Goal: Task Accomplishment & Management: Manage account settings

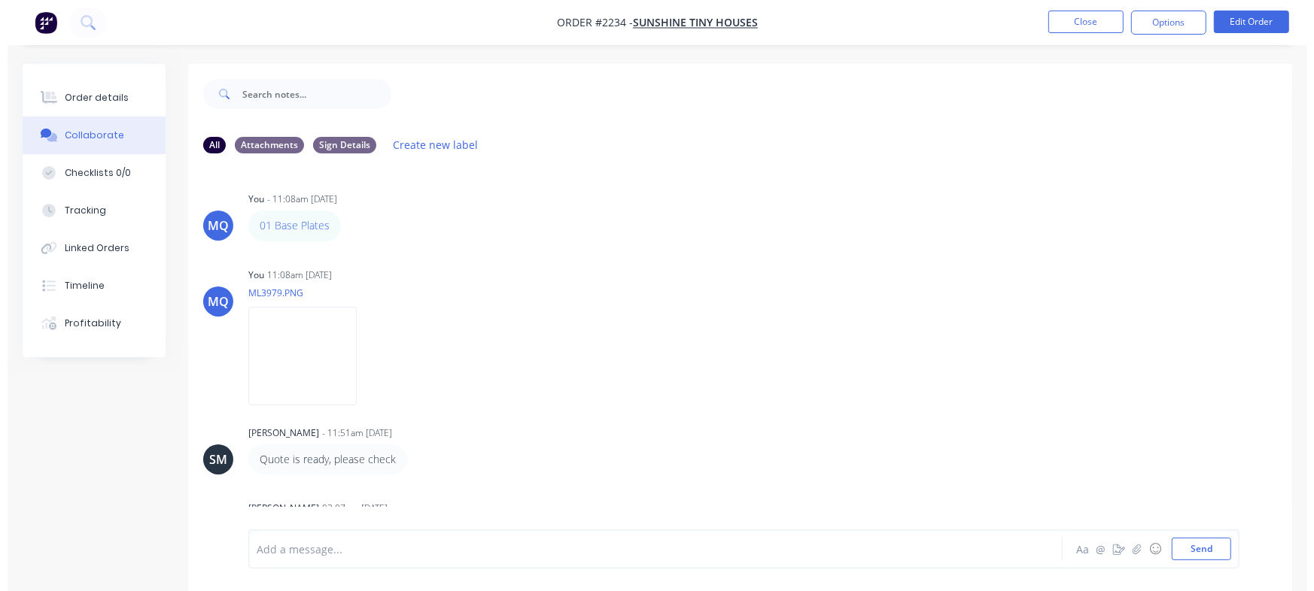
scroll to position [115, 0]
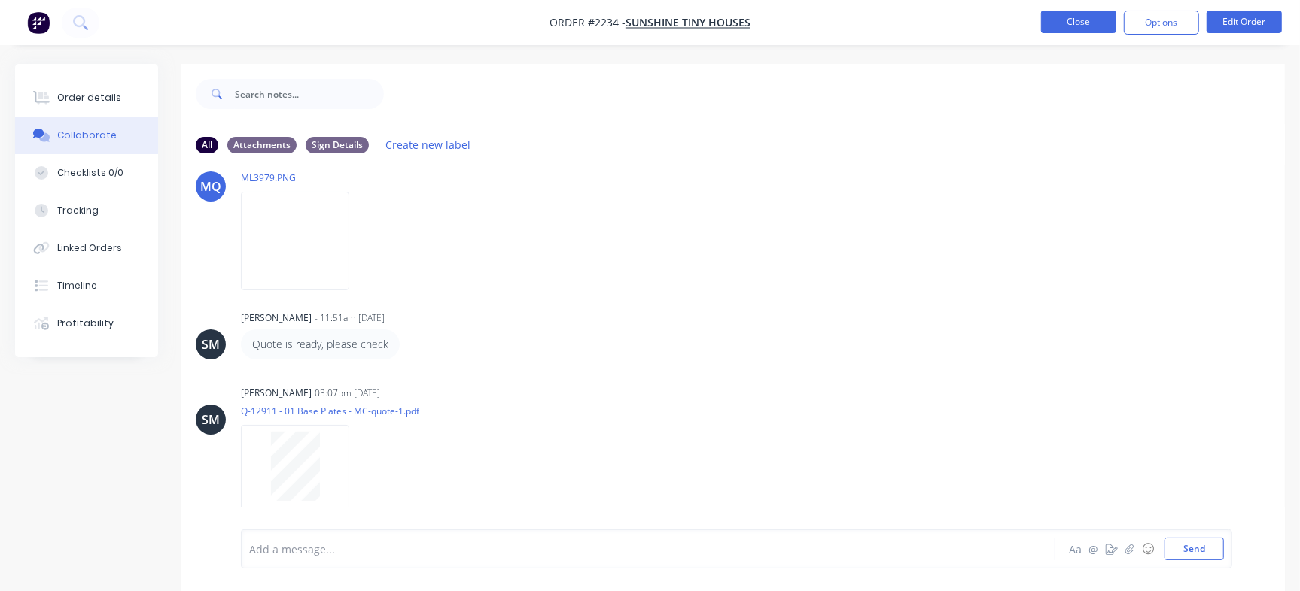
click at [1074, 20] on button "Close" at bounding box center [1078, 22] width 75 height 23
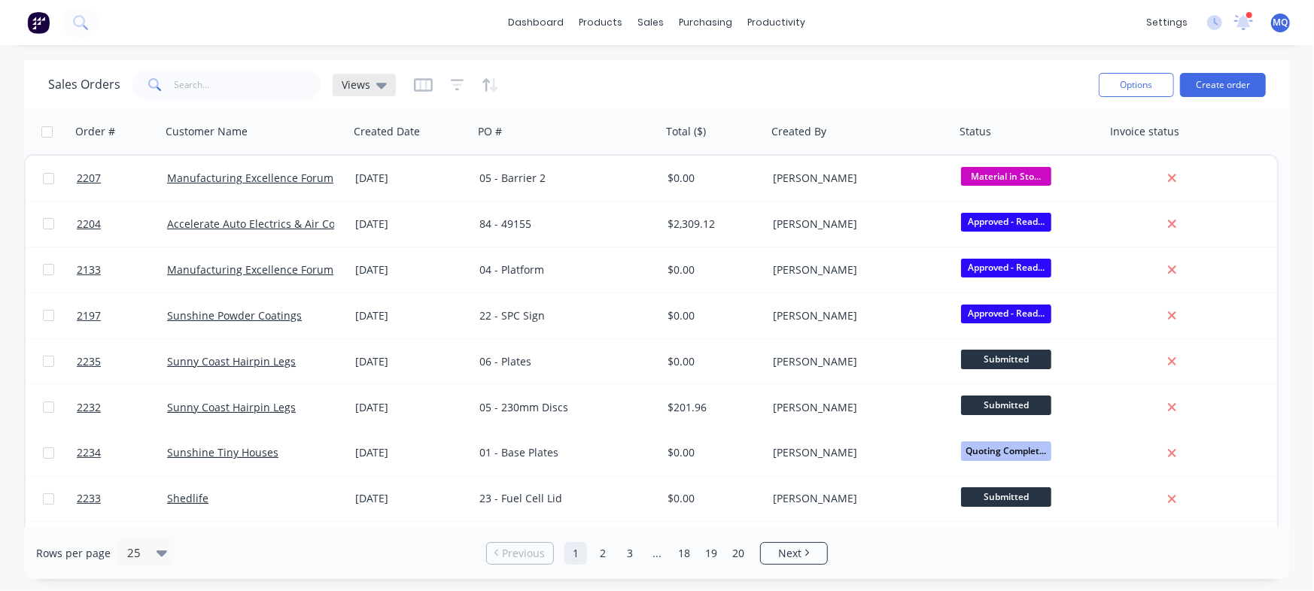
click at [345, 82] on span "Views" at bounding box center [356, 85] width 29 height 16
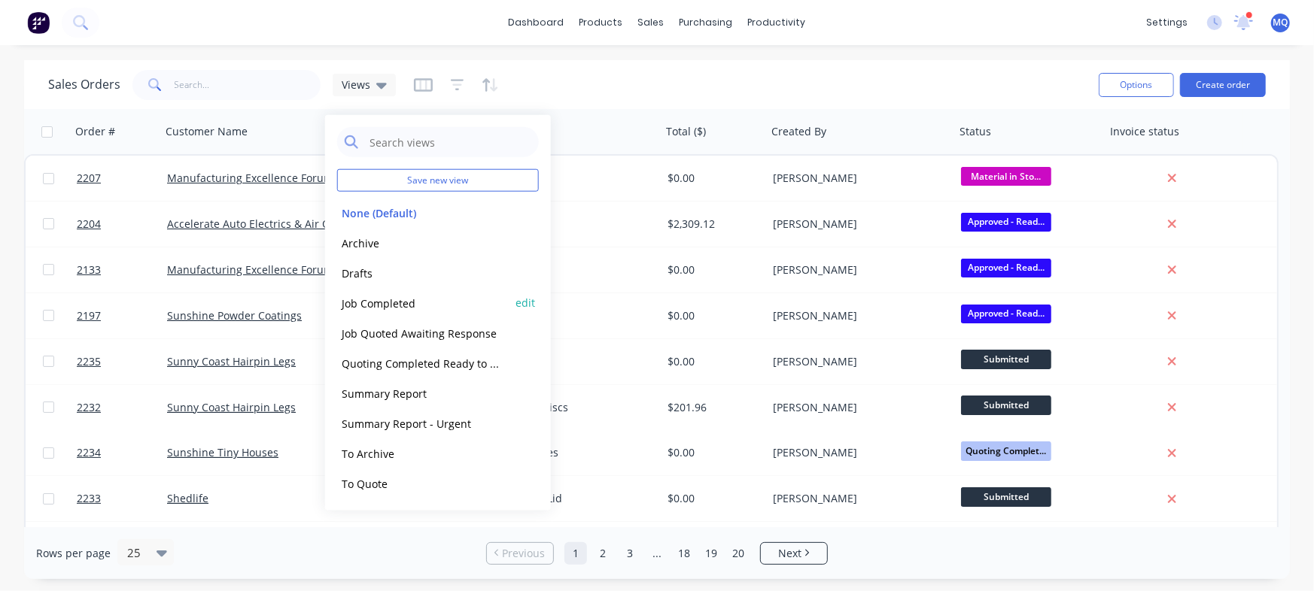
click at [374, 304] on button "Job Completed" at bounding box center [423, 302] width 172 height 17
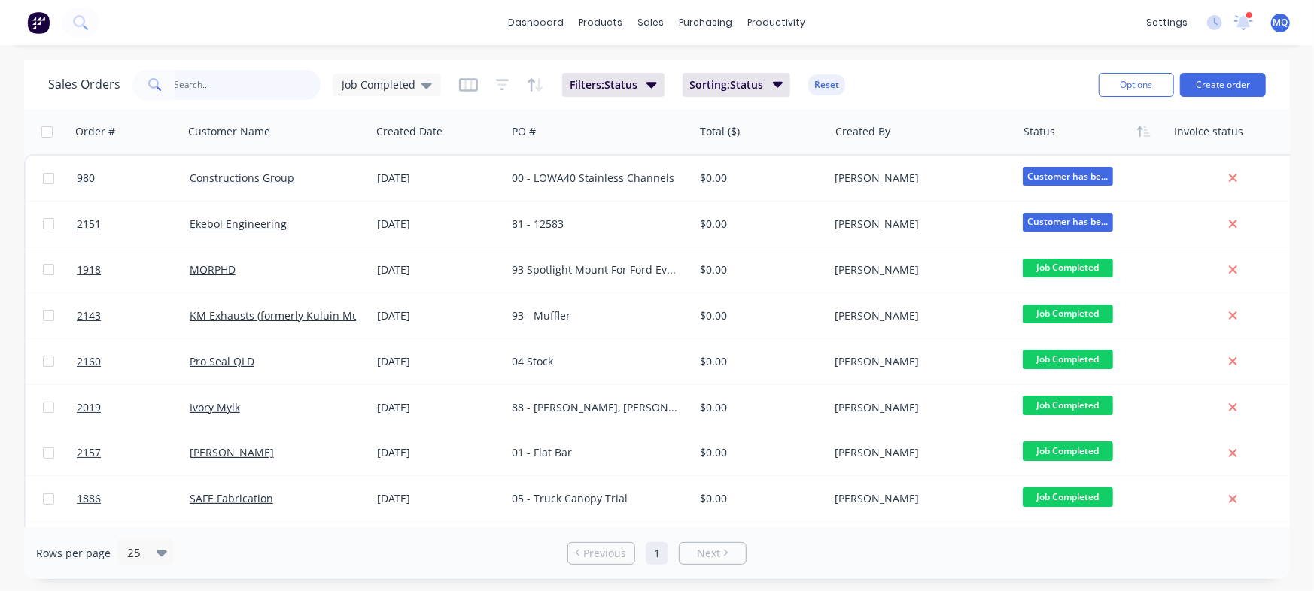
click at [247, 81] on input "text" at bounding box center [248, 85] width 147 height 30
type input "things of metal and wood"
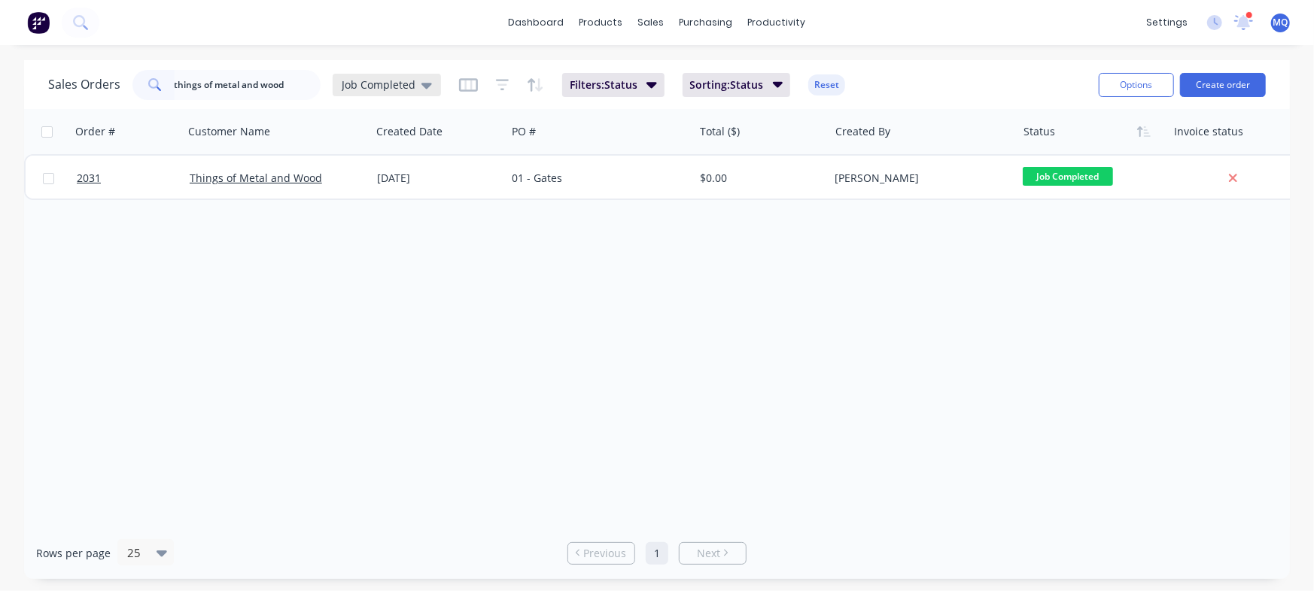
click at [409, 84] on span "Job Completed" at bounding box center [379, 85] width 74 height 16
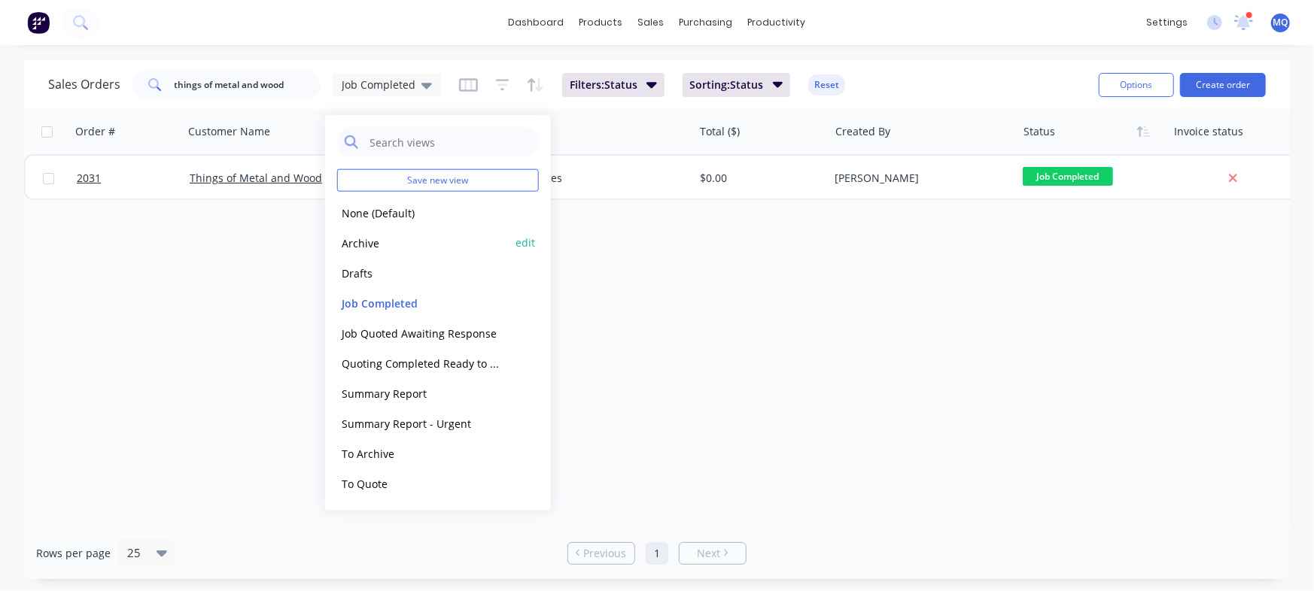
click at [371, 246] on button "Archive" at bounding box center [423, 242] width 172 height 17
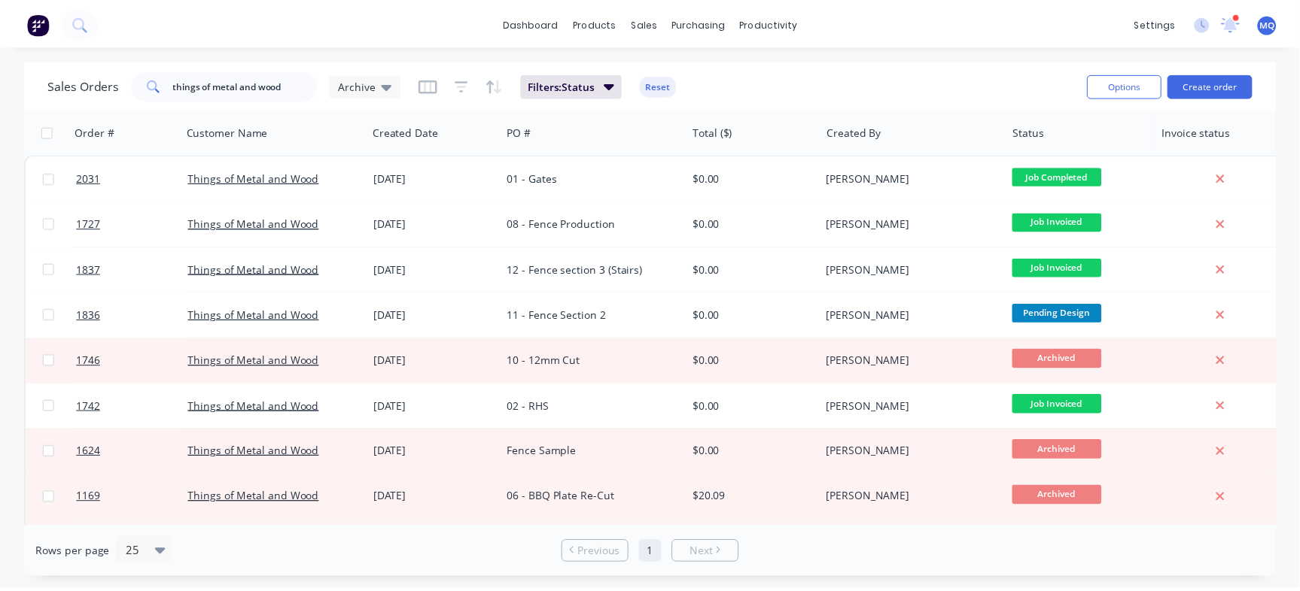
scroll to position [163, 0]
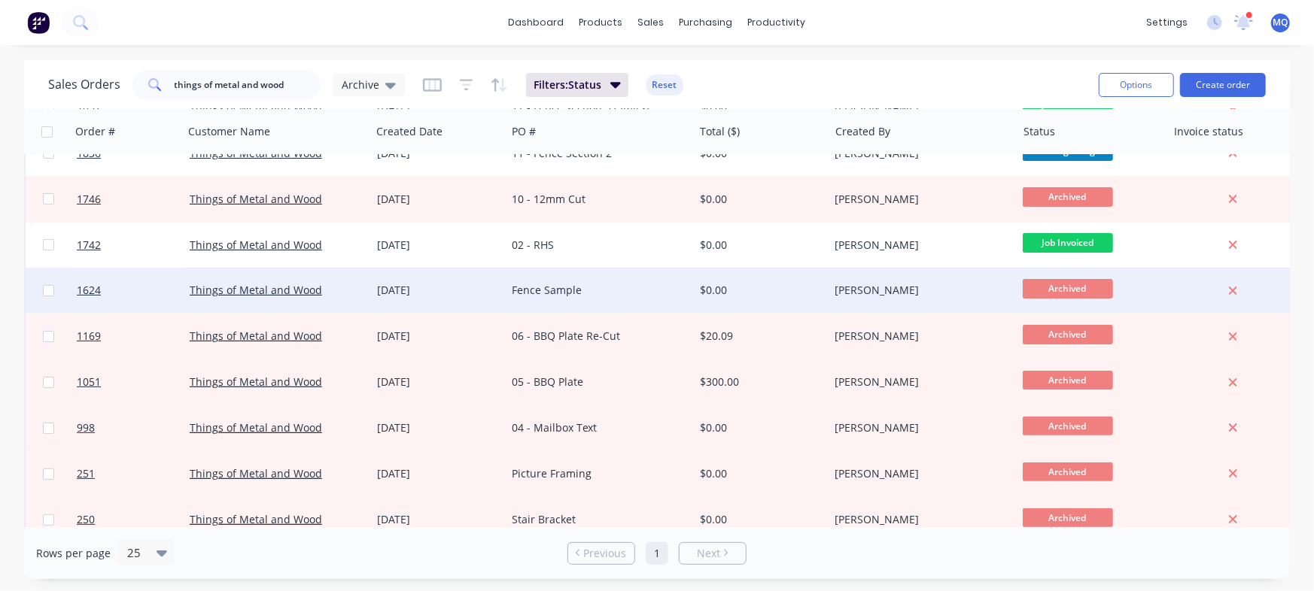
click at [524, 292] on div "Fence Sample" at bounding box center [595, 290] width 167 height 15
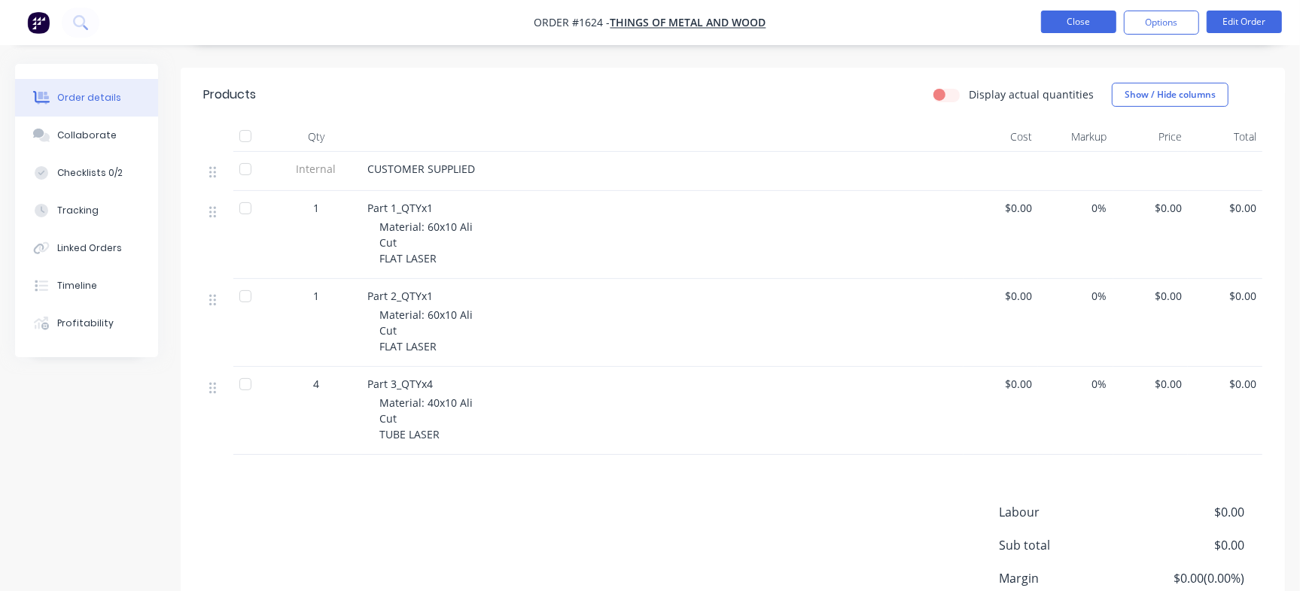
scroll to position [308, 0]
click at [1077, 23] on button "Close" at bounding box center [1078, 22] width 75 height 23
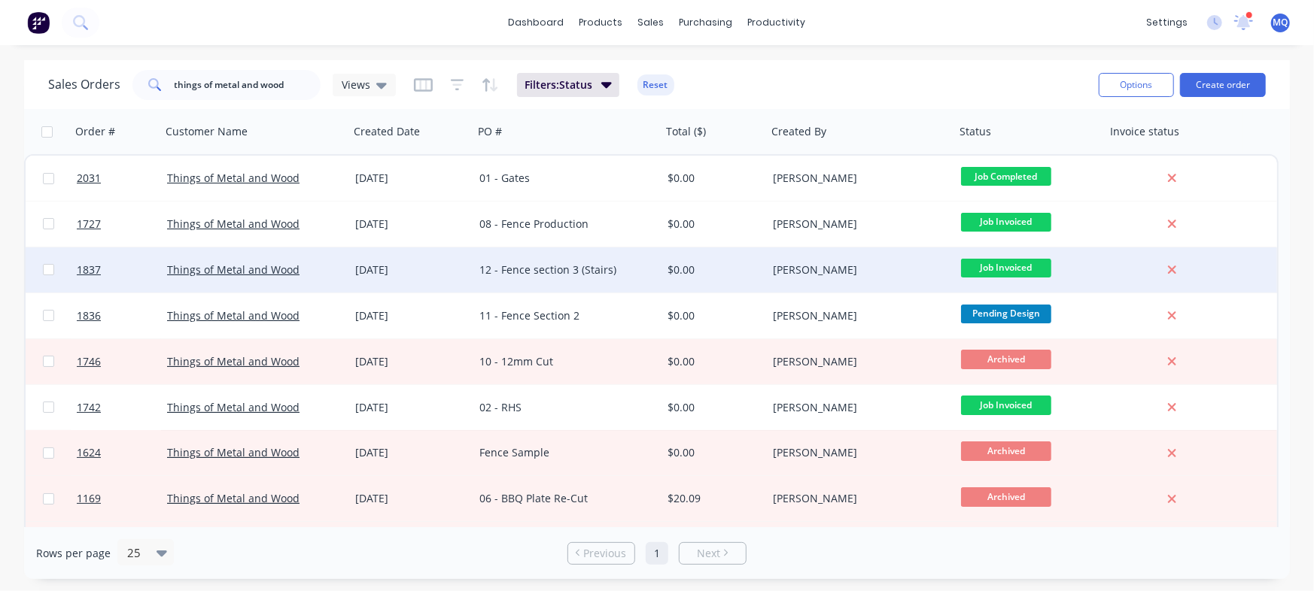
click at [549, 282] on div "12 - Fence section 3 (Stairs)" at bounding box center [567, 270] width 188 height 45
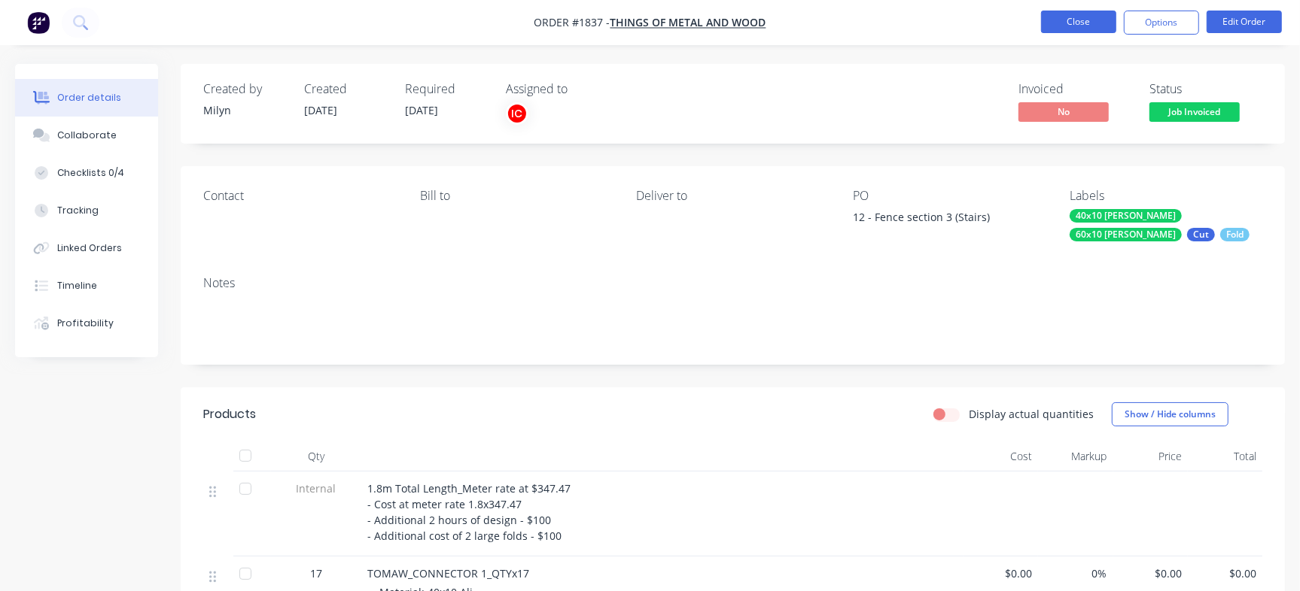
click at [1075, 20] on button "Close" at bounding box center [1078, 22] width 75 height 23
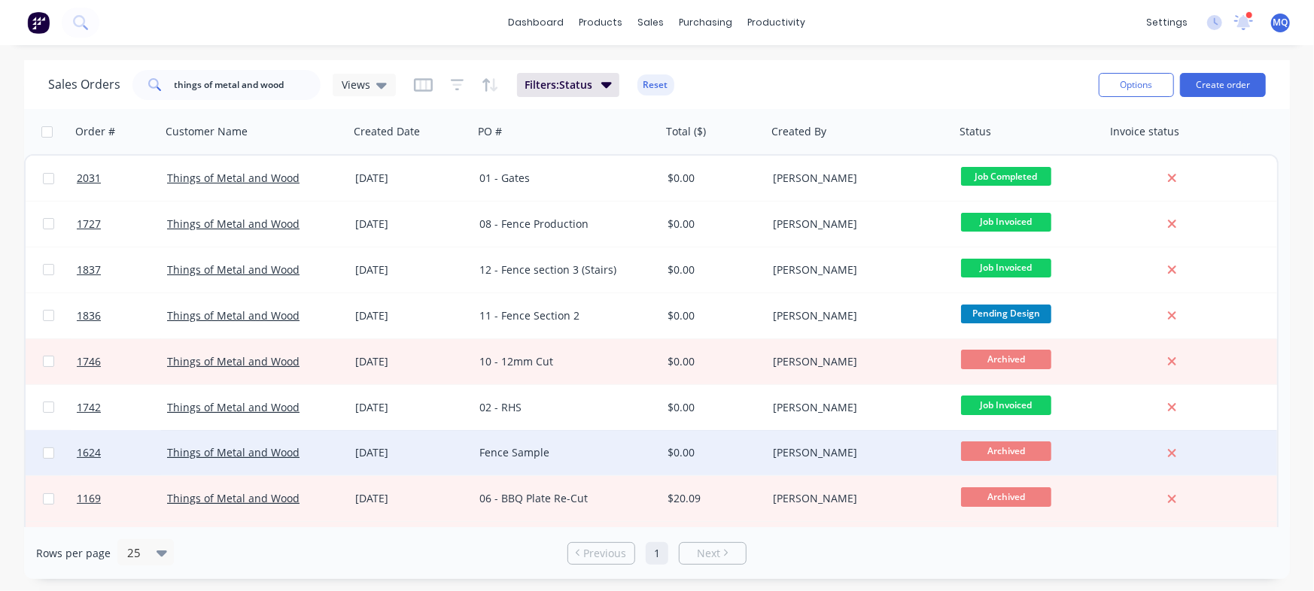
click at [587, 452] on div "Fence Sample" at bounding box center [562, 452] width 167 height 15
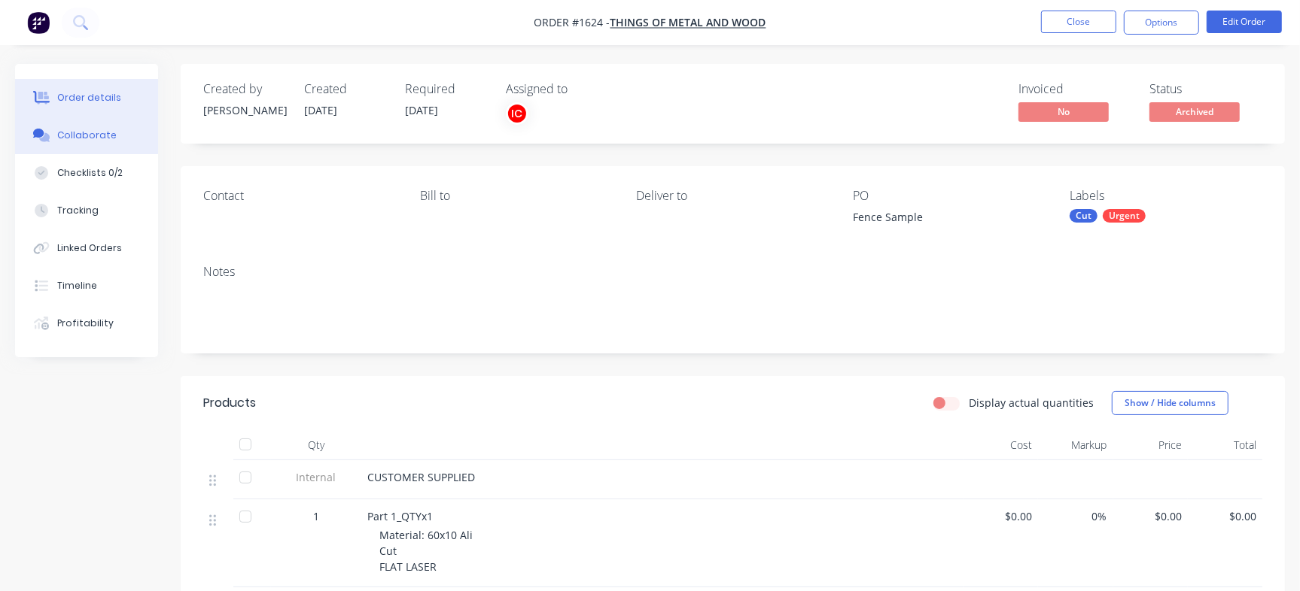
click at [104, 136] on div "Collaborate" at bounding box center [86, 136] width 59 height 14
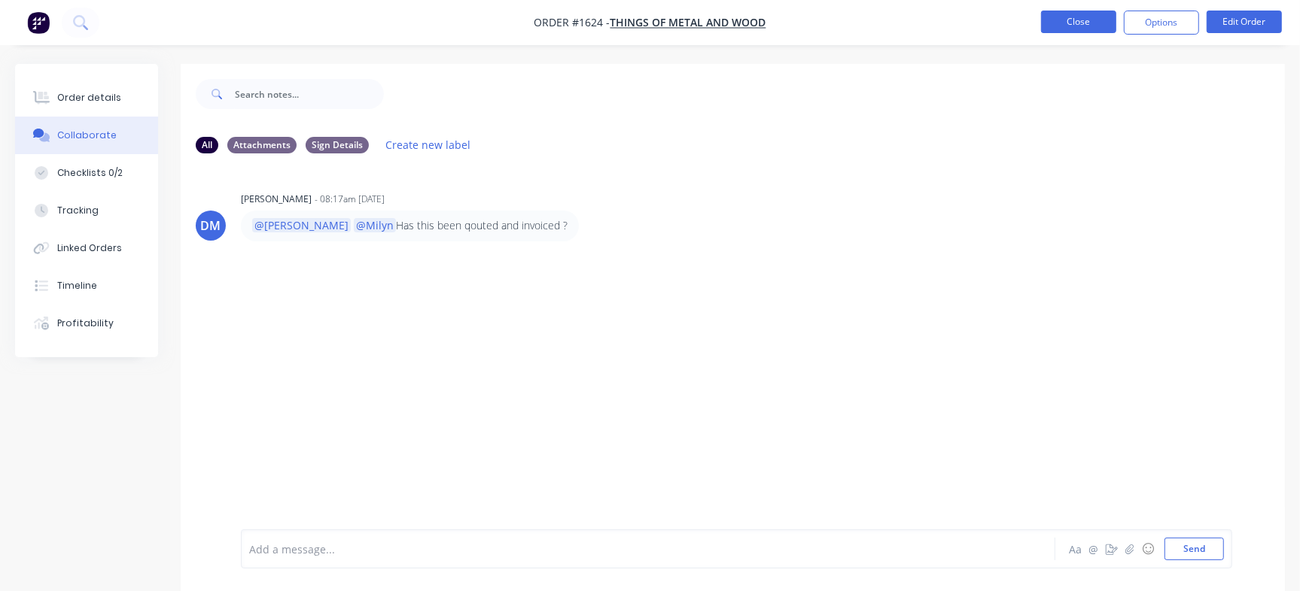
click at [1078, 30] on button "Close" at bounding box center [1078, 22] width 75 height 23
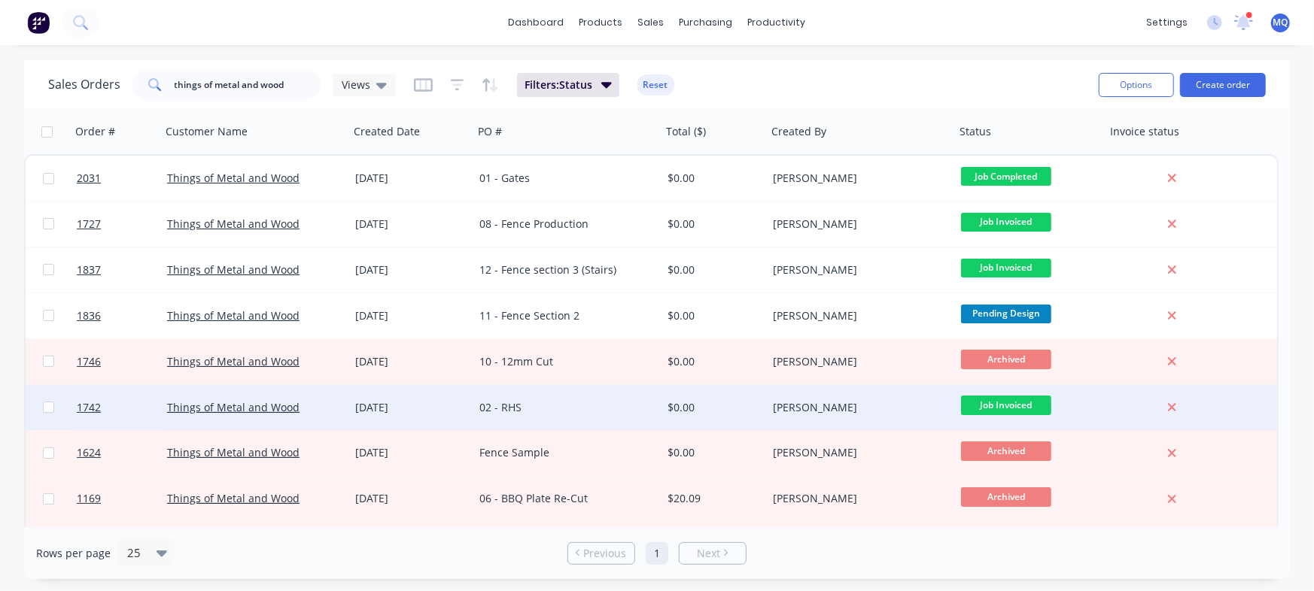
click at [512, 412] on div "02 - RHS" at bounding box center [562, 407] width 167 height 15
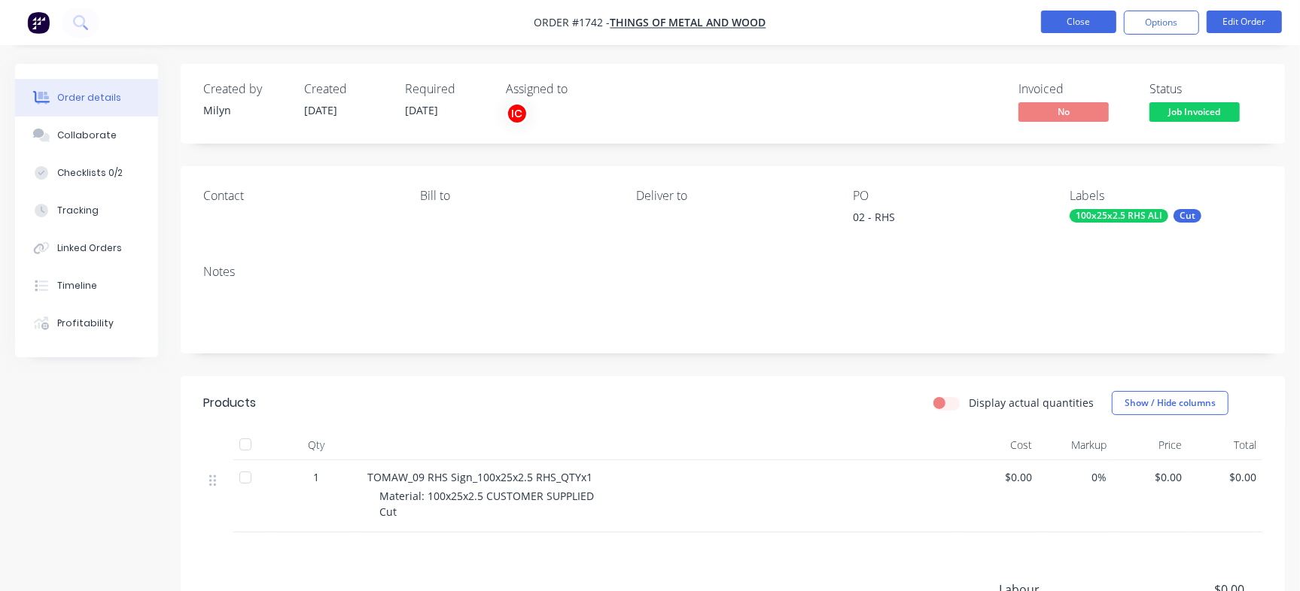
click at [1072, 17] on button "Close" at bounding box center [1078, 22] width 75 height 23
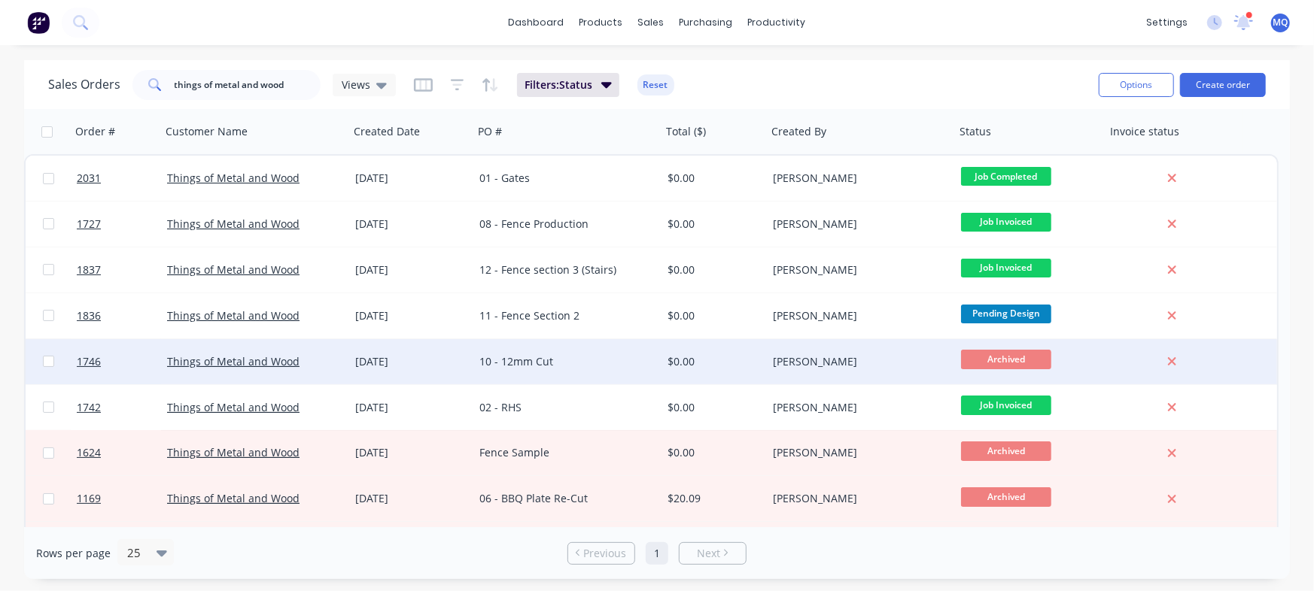
click at [527, 359] on div "10 - 12mm Cut" at bounding box center [562, 361] width 167 height 15
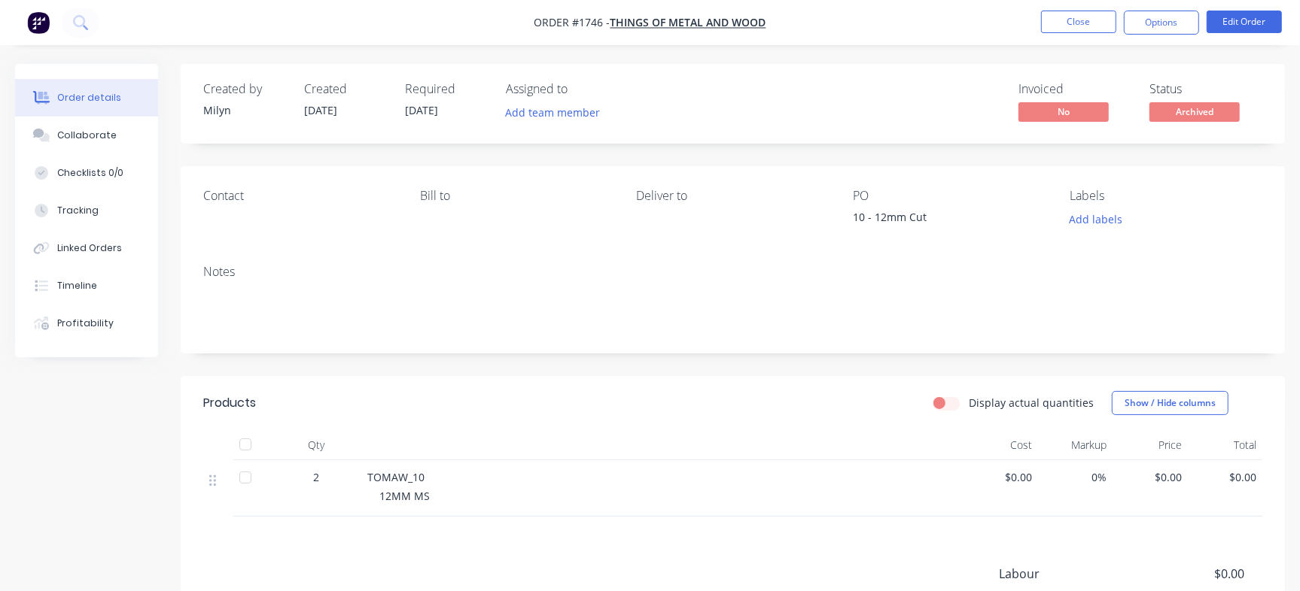
click at [1075, 11] on li "Close" at bounding box center [1078, 23] width 75 height 24
click at [1087, 21] on button "Close" at bounding box center [1078, 22] width 75 height 23
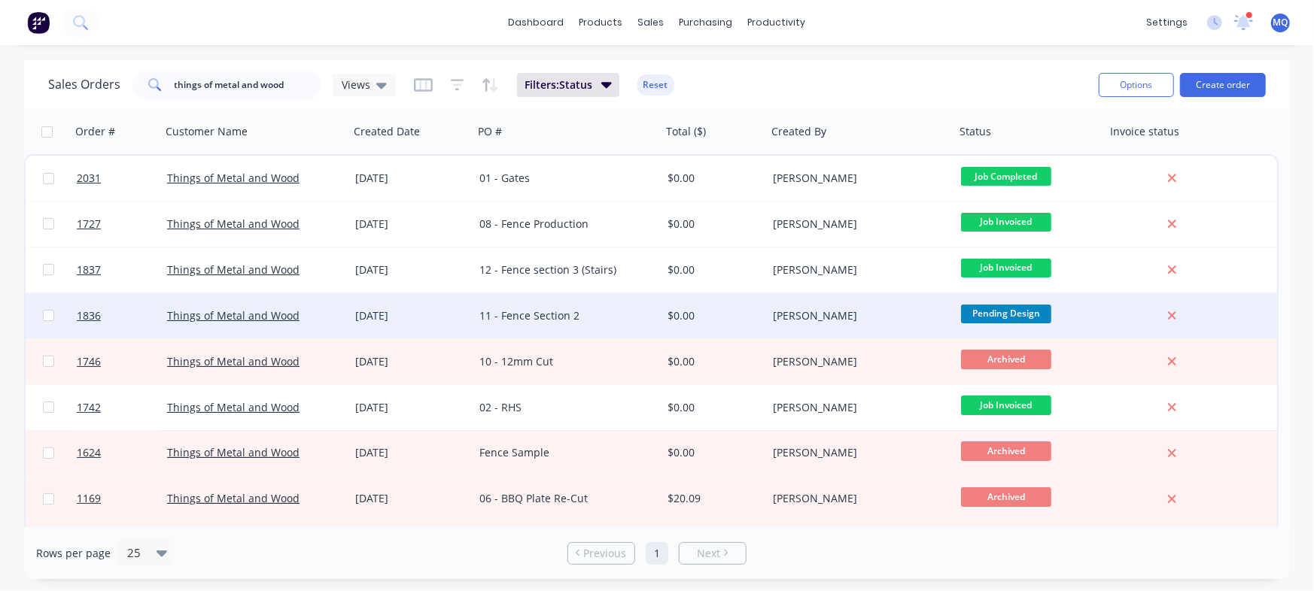
click at [556, 314] on div "11 - Fence Section 2" at bounding box center [562, 316] width 167 height 15
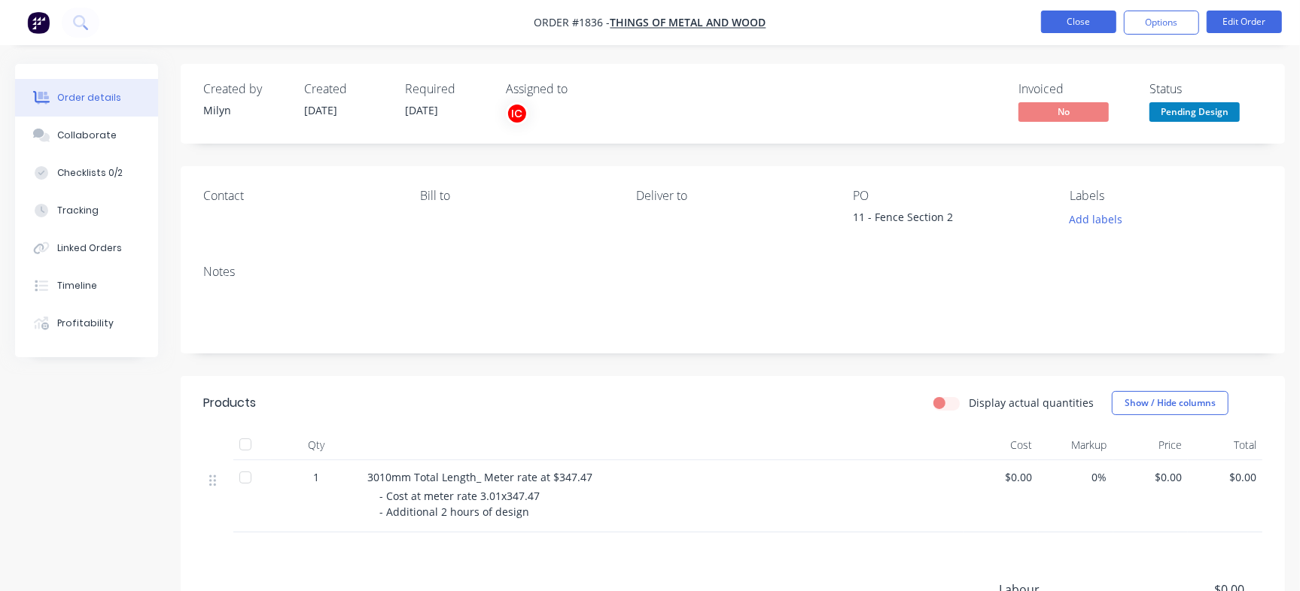
click at [1084, 21] on button "Close" at bounding box center [1078, 22] width 75 height 23
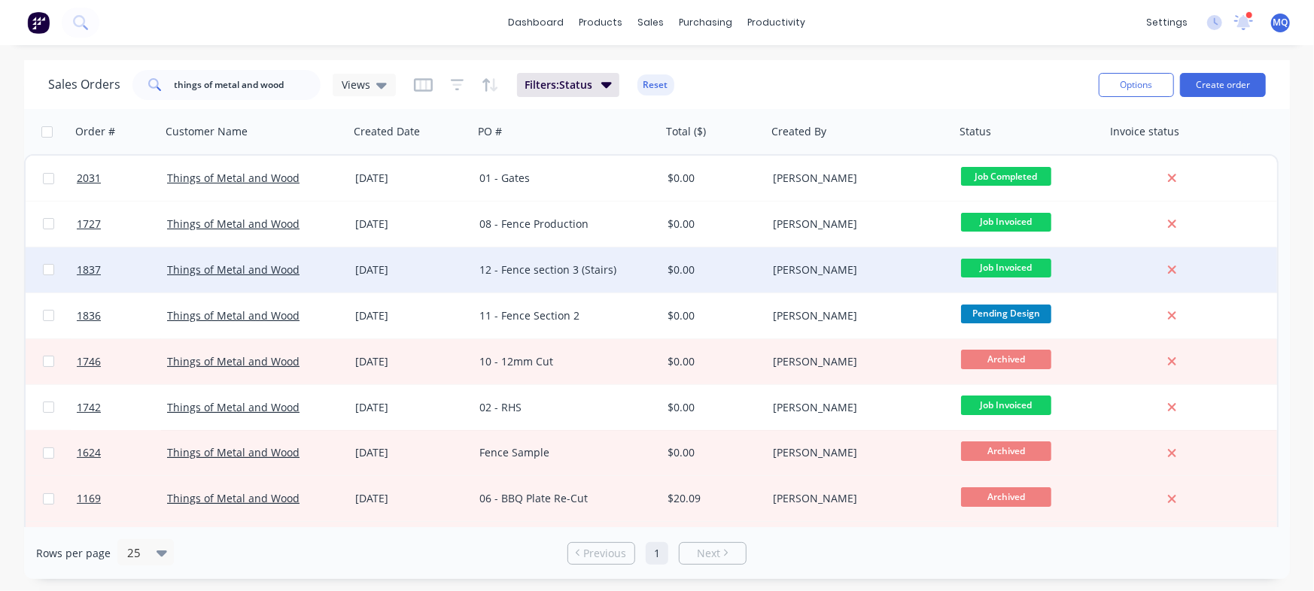
click at [546, 290] on div "12 - Fence section 3 (Stairs)" at bounding box center [567, 270] width 188 height 45
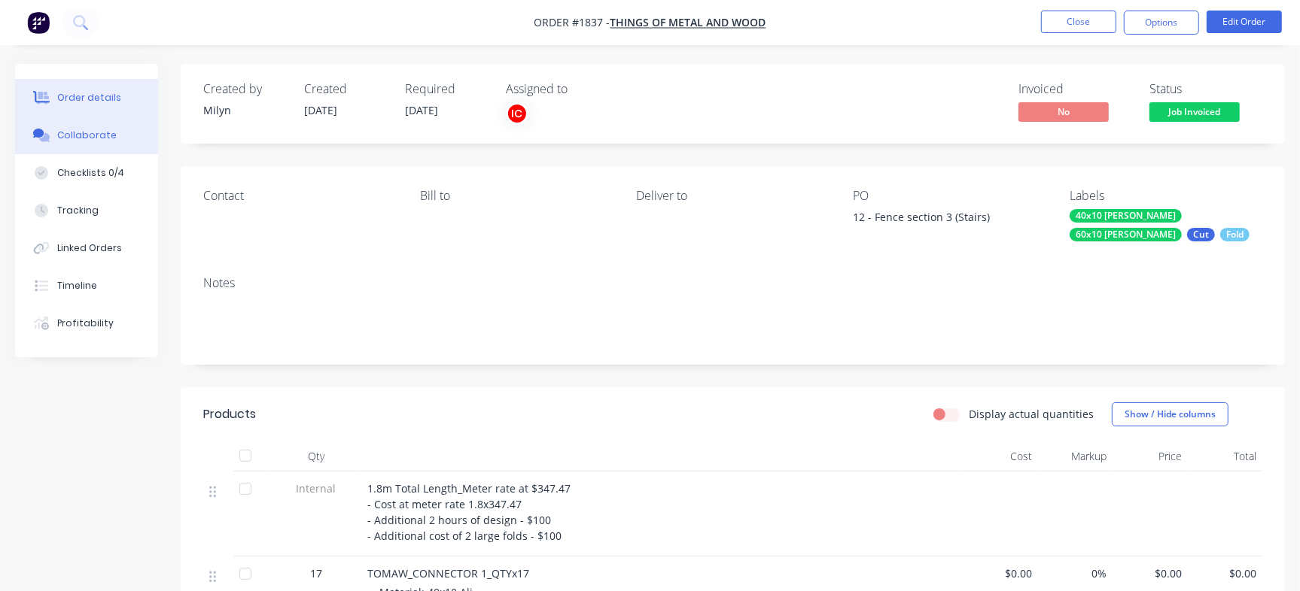
click at [130, 142] on button "Collaborate" at bounding box center [86, 136] width 143 height 38
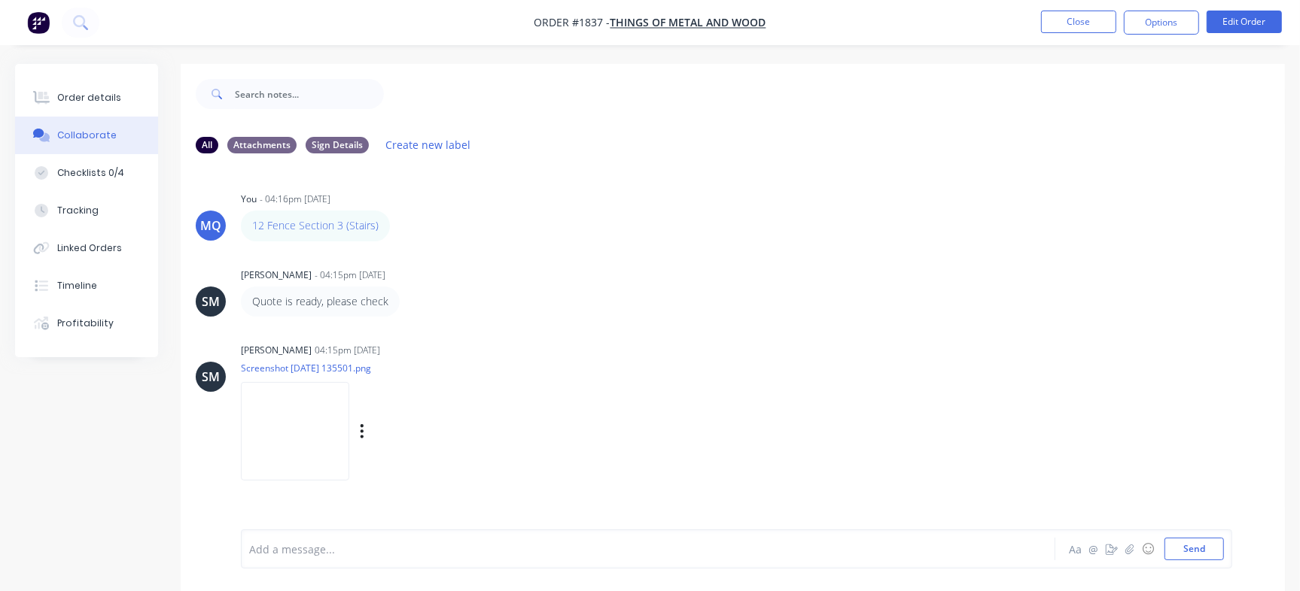
click at [289, 411] on img at bounding box center [295, 431] width 108 height 99
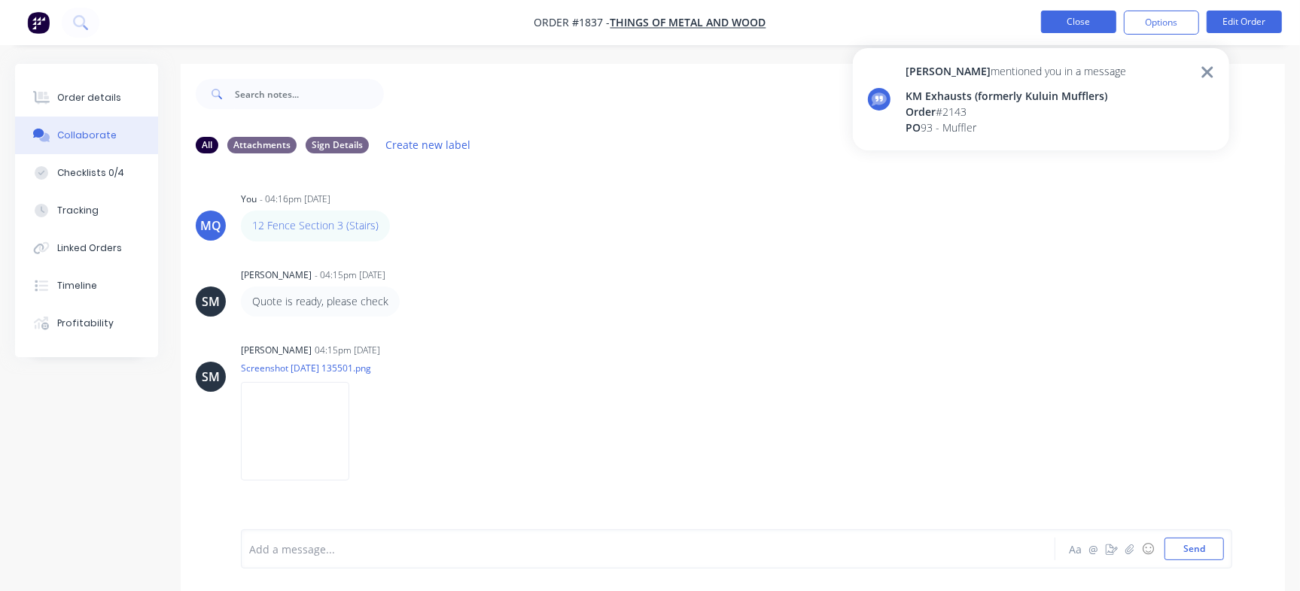
click at [1060, 21] on button "Close" at bounding box center [1078, 22] width 75 height 23
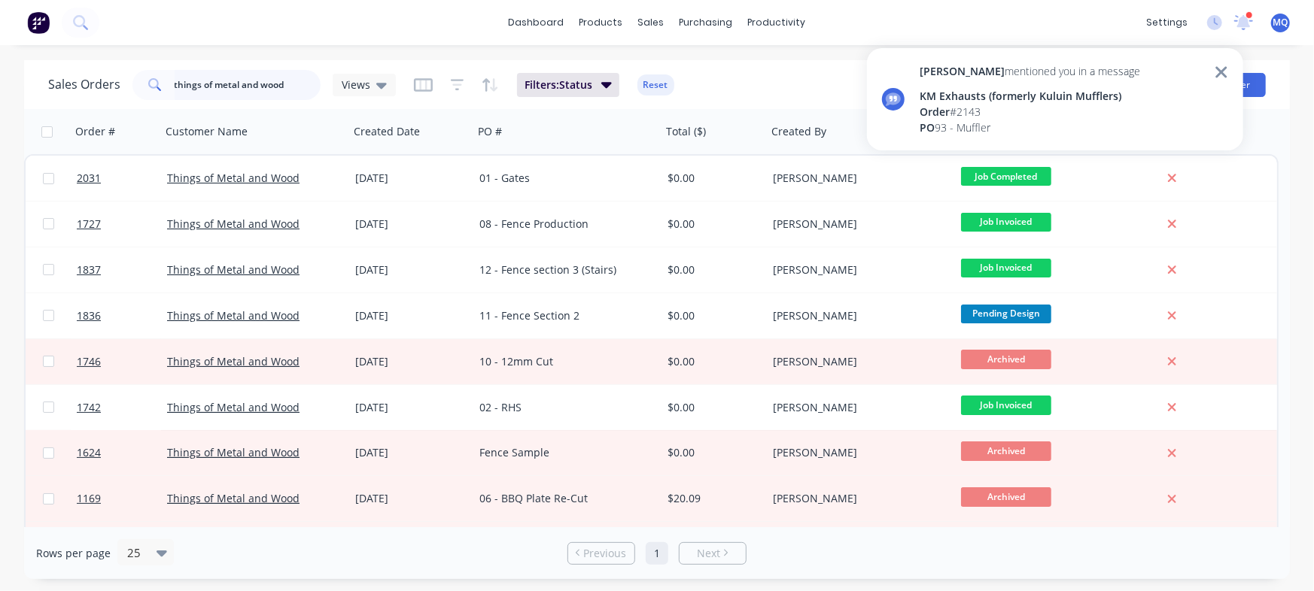
click at [278, 81] on input "things of metal and wood" at bounding box center [248, 85] width 147 height 30
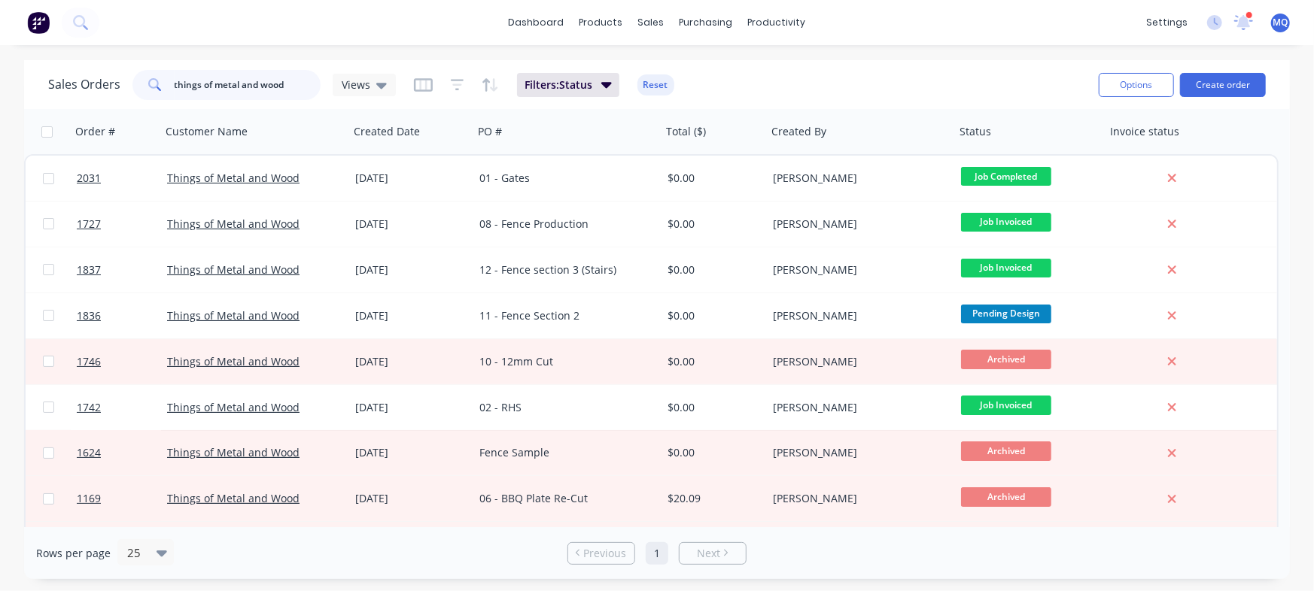
click at [278, 81] on input "things of metal and wood" at bounding box center [248, 85] width 147 height 30
type input "[PERSON_NAME]"
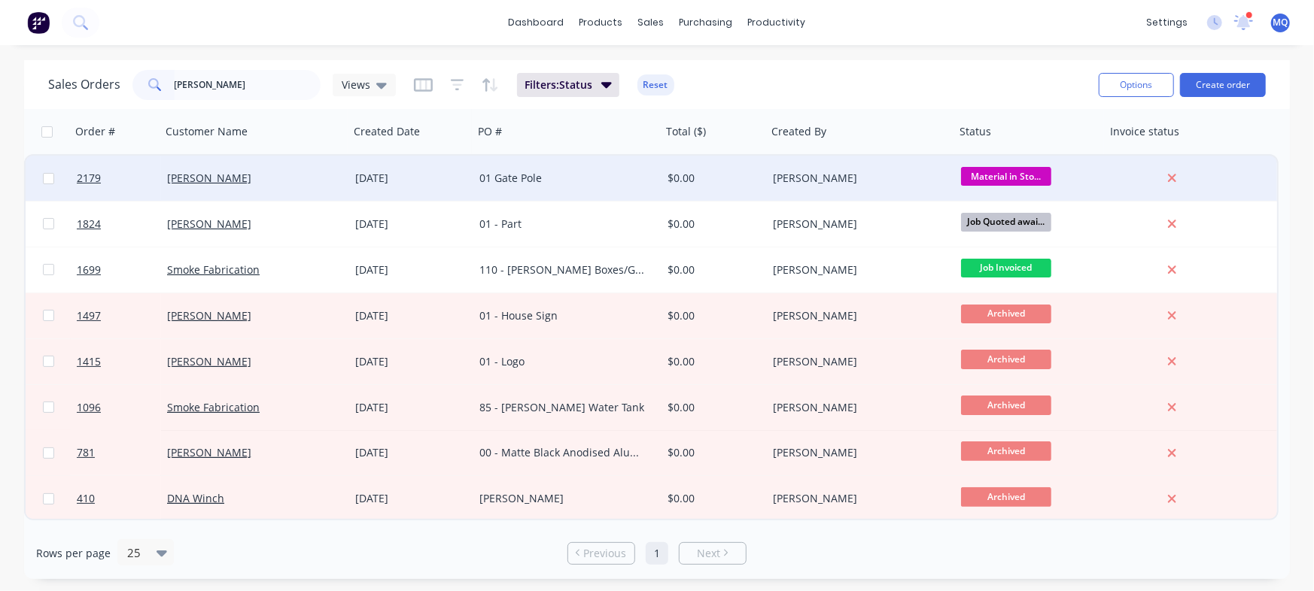
click at [585, 173] on div "01 Gate Pole" at bounding box center [562, 178] width 167 height 15
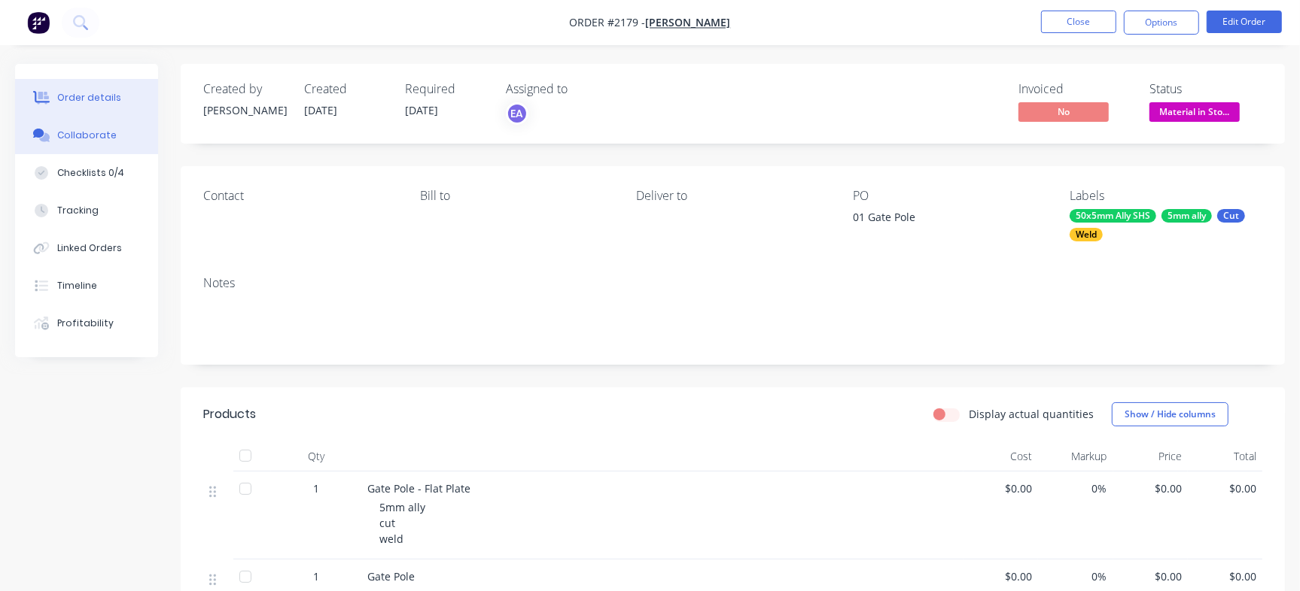
click at [113, 124] on button "Collaborate" at bounding box center [86, 136] width 143 height 38
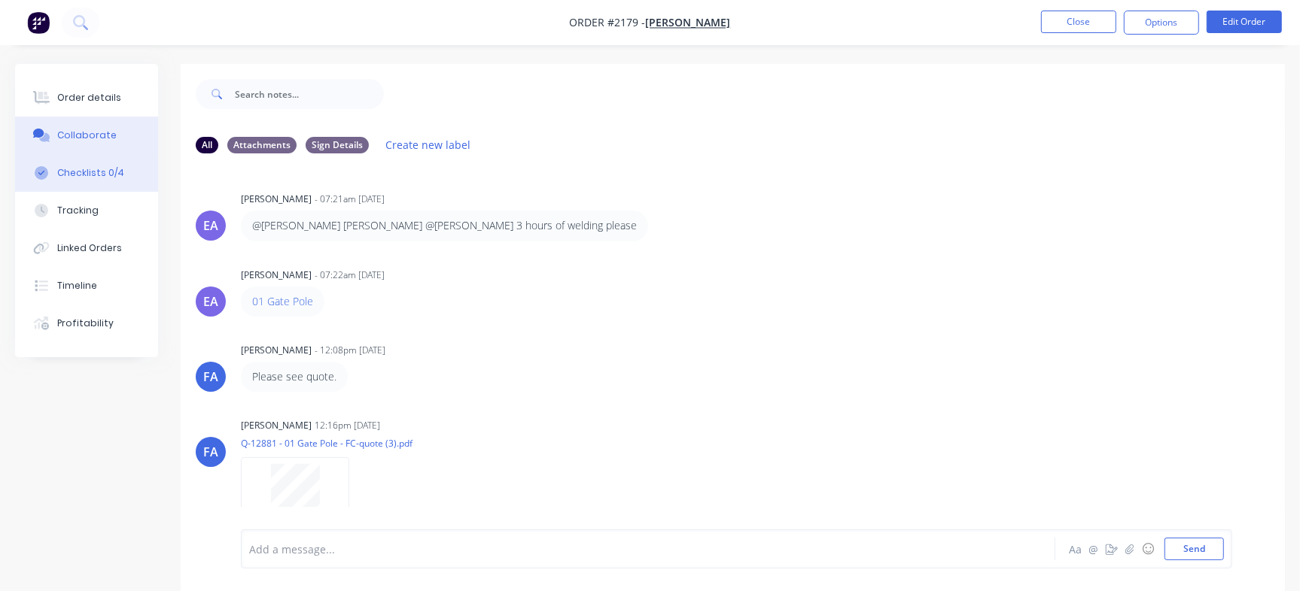
click at [93, 168] on div "Checklists 0/4" at bounding box center [90, 173] width 67 height 14
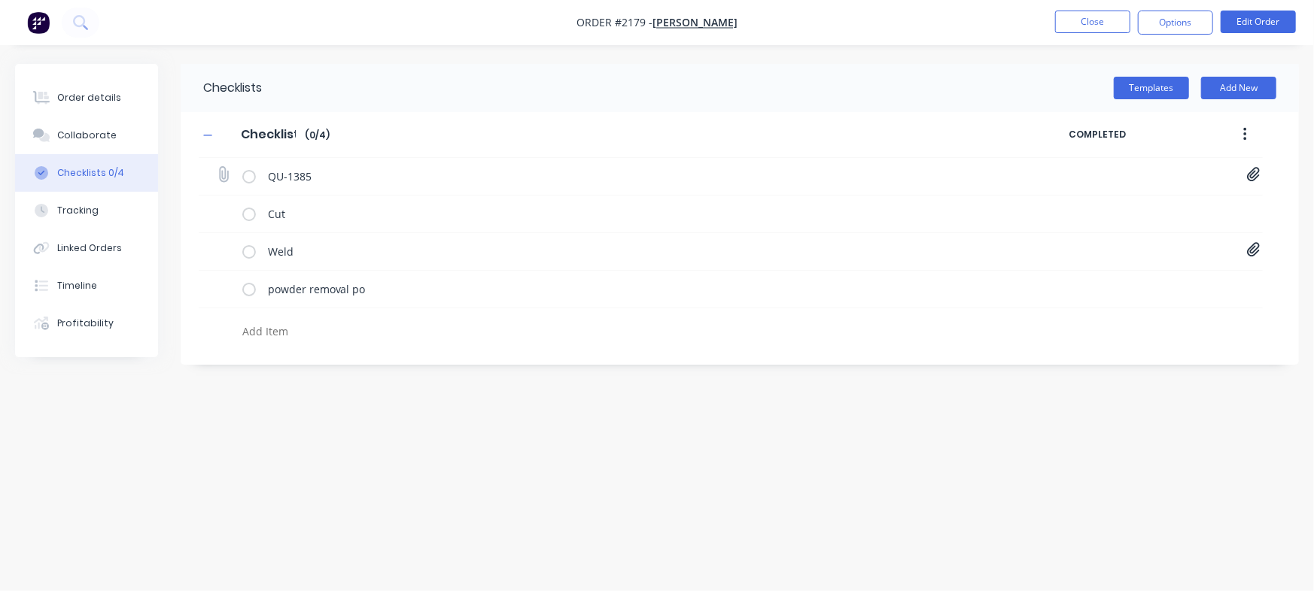
click at [1252, 178] on icon at bounding box center [1253, 175] width 13 height 14
click at [1137, 205] on link "Quote QU1385.pdf" at bounding box center [1131, 208] width 175 height 16
click at [82, 95] on div "Order details" at bounding box center [89, 98] width 64 height 14
type textarea "x"
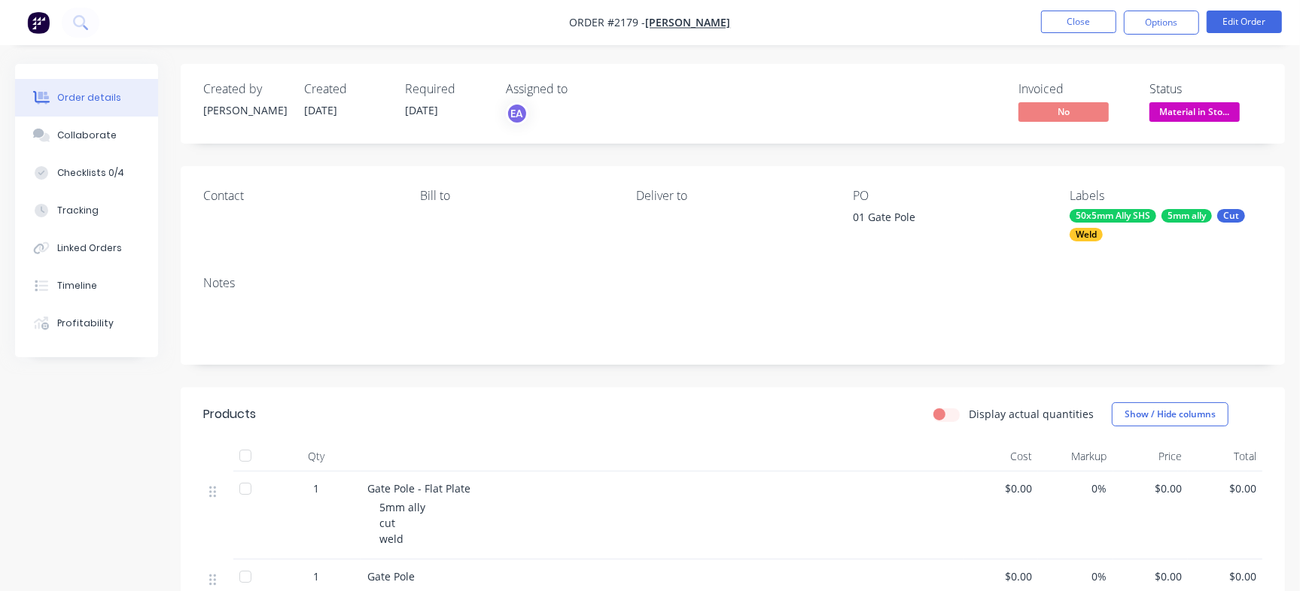
click at [942, 57] on div "Order details Collaborate Checklists 0/4 Tracking Linked Orders Timeline Profit…" at bounding box center [650, 466] width 1300 height 932
click at [1091, 26] on button "Close" at bounding box center [1078, 22] width 75 height 23
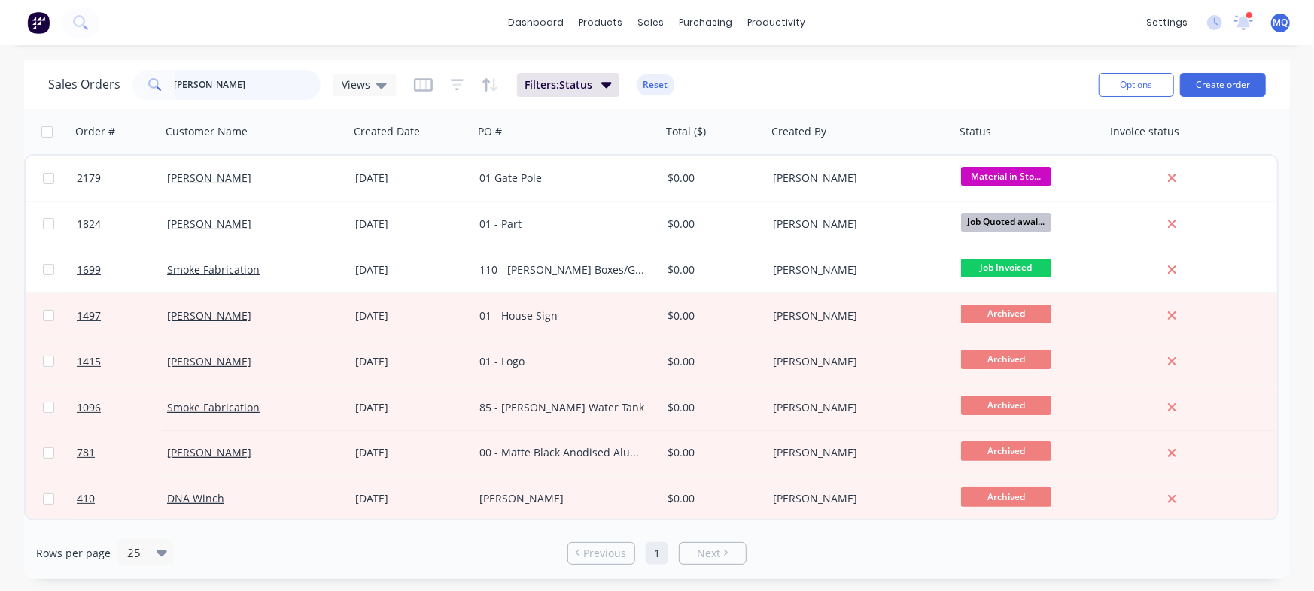
click at [225, 81] on input "[PERSON_NAME]" at bounding box center [248, 85] width 147 height 30
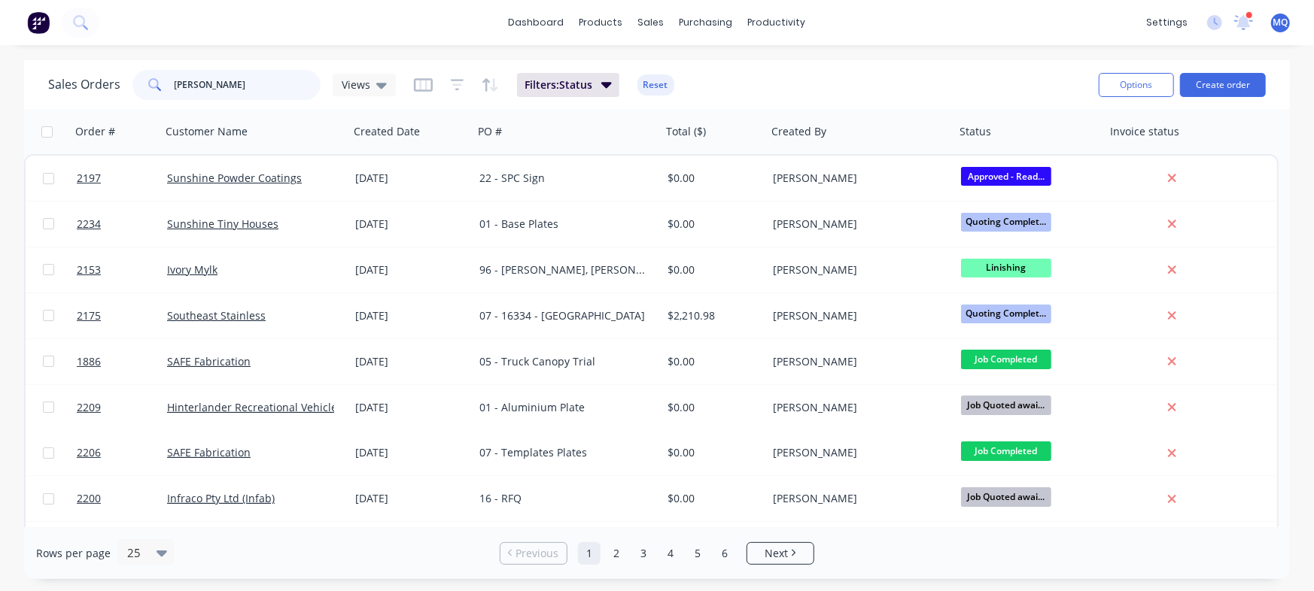
type input "[PERSON_NAME]"
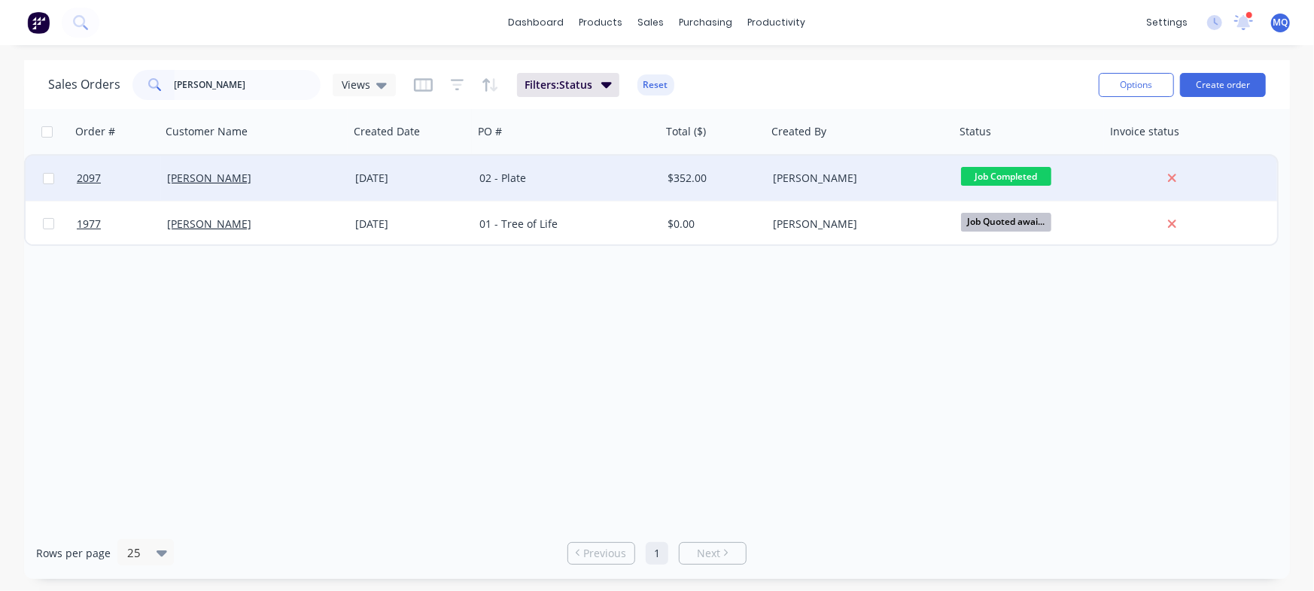
click at [591, 191] on div "02 - Plate" at bounding box center [567, 178] width 188 height 45
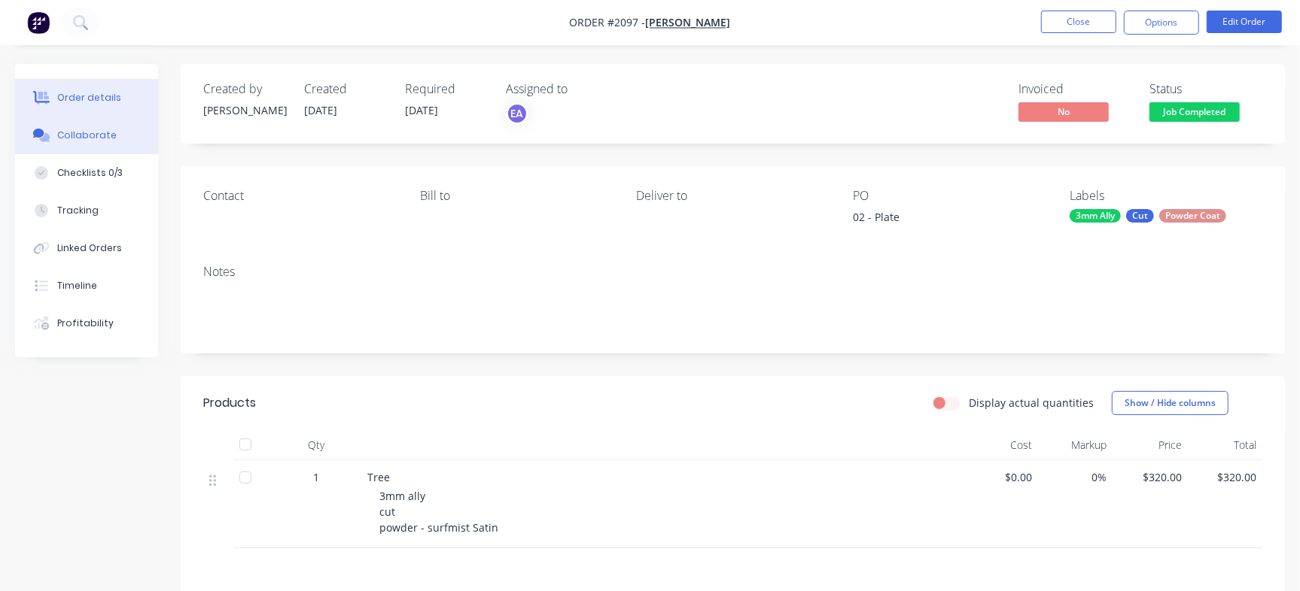
click at [36, 135] on icon at bounding box center [38, 133] width 11 height 9
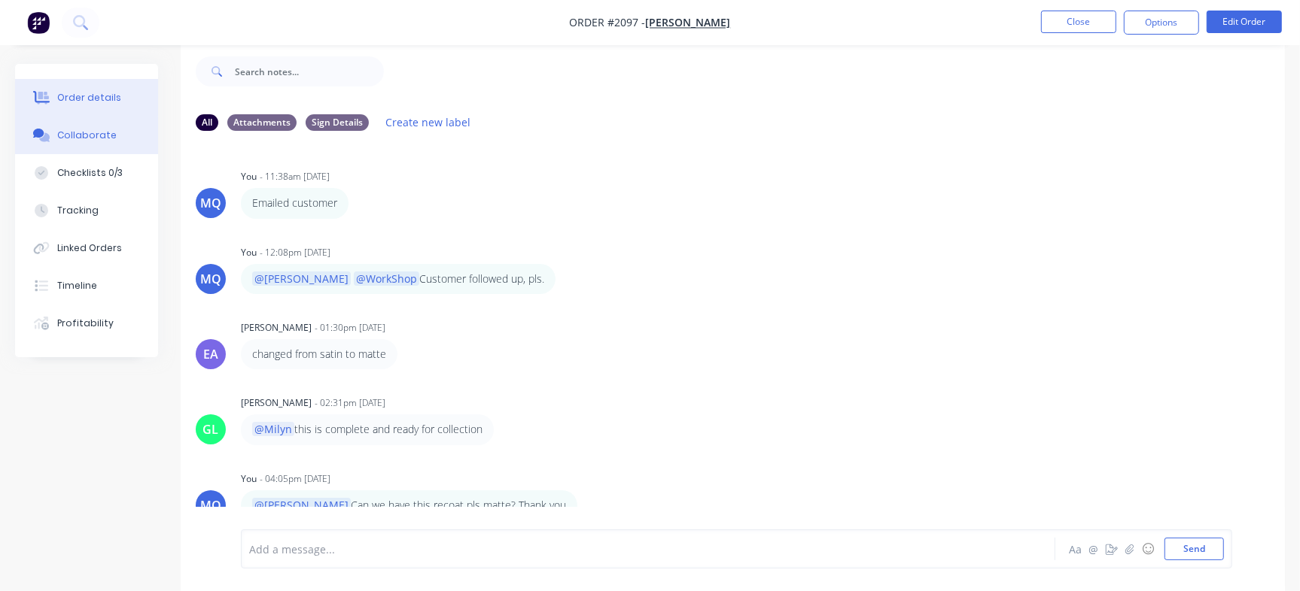
scroll to position [1331, 0]
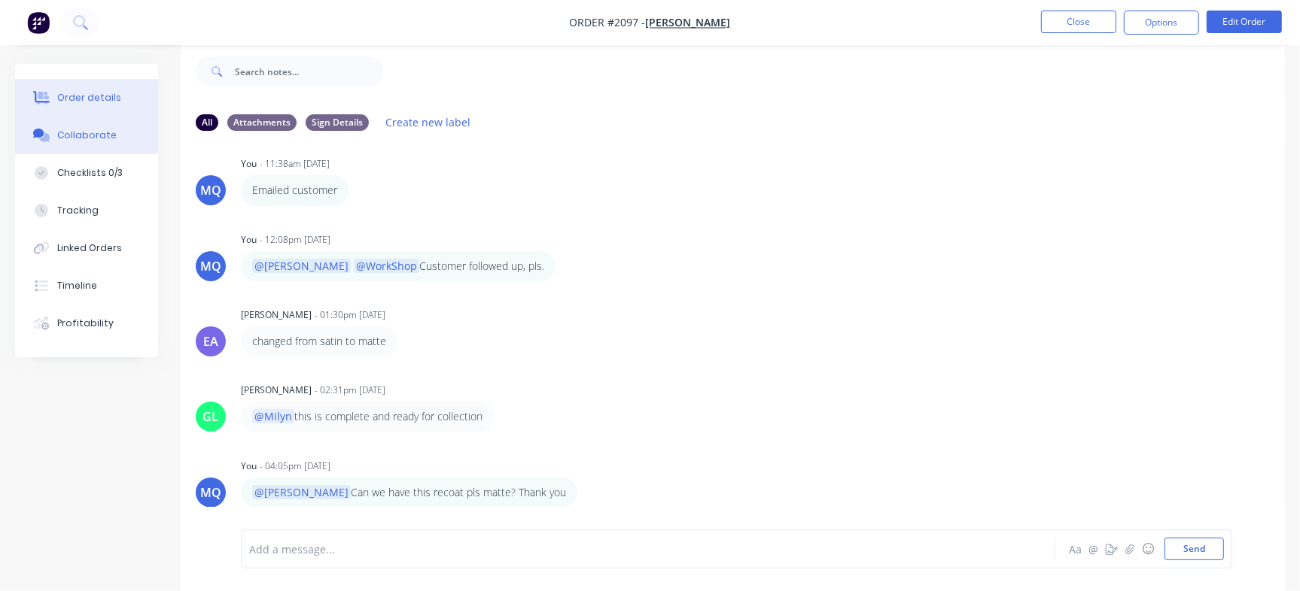
click at [78, 87] on button "Order details" at bounding box center [86, 98] width 143 height 38
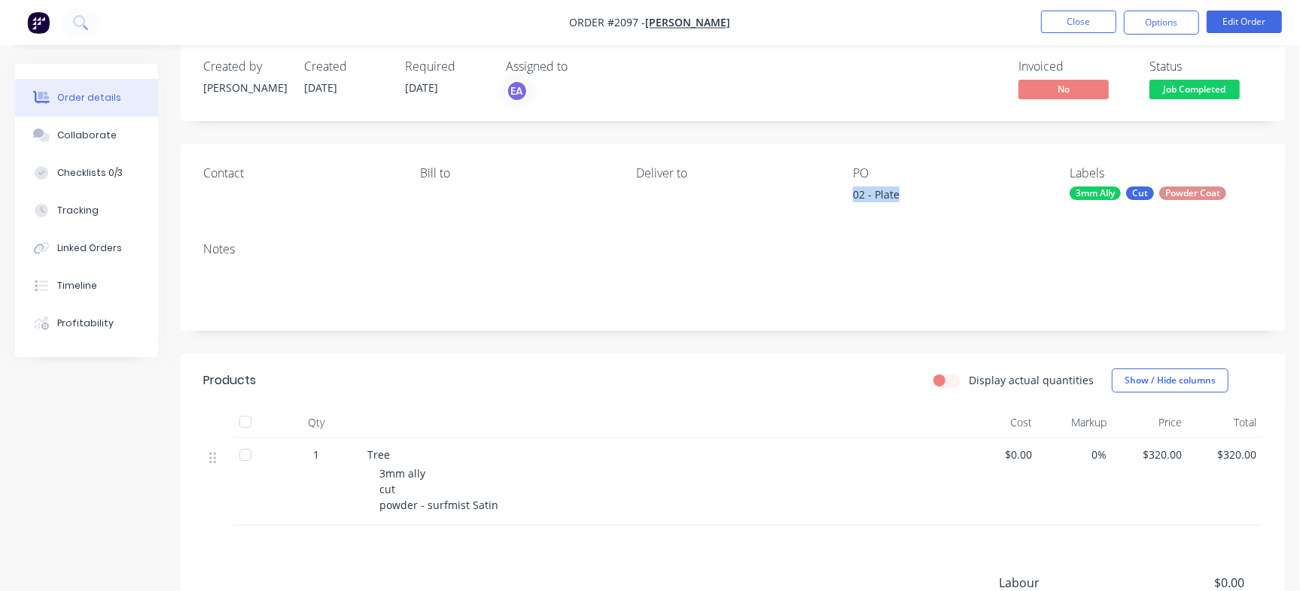
drag, startPoint x: 849, startPoint y: 193, endPoint x: 953, endPoint y: 205, distance: 104.6
click at [953, 205] on div "Contact Bill to Deliver to PO 02 - Plate Labels 3mm Ally Cut Powder Coat" at bounding box center [733, 187] width 1104 height 87
copy div "02 - Plate"
